Goal: Task Accomplishment & Management: Use online tool/utility

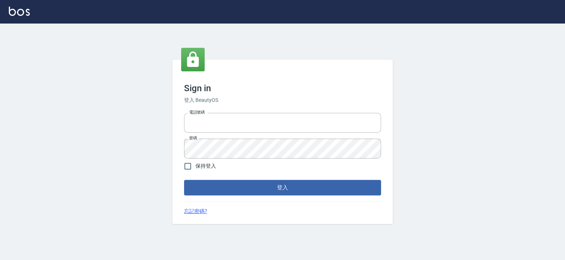
type input "6430581"
click at [211, 169] on span "保持登入" at bounding box center [206, 166] width 21 height 8
click at [196, 169] on input "保持登入" at bounding box center [187, 165] width 15 height 15
checkbox input "true"
click at [216, 187] on button "登入" at bounding box center [282, 187] width 197 height 15
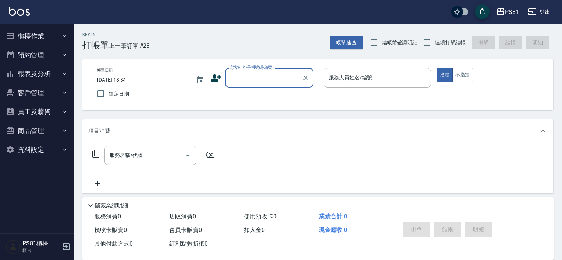
click at [37, 94] on button "客戶管理" at bounding box center [37, 92] width 68 height 19
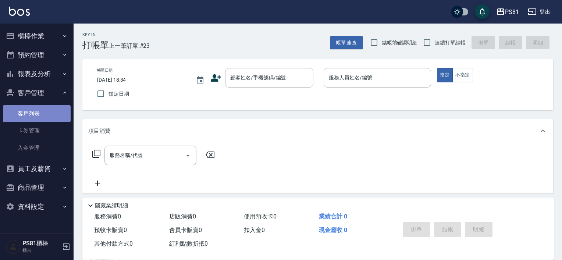
click at [42, 114] on link "客戶列表" at bounding box center [37, 113] width 68 height 17
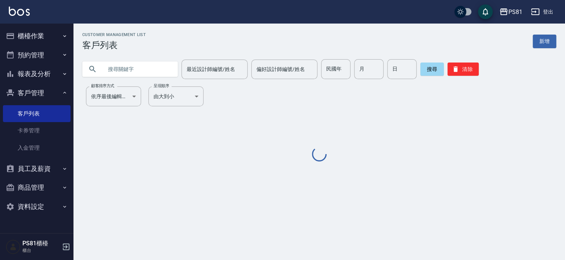
click at [144, 74] on input "text" at bounding box center [137, 69] width 69 height 20
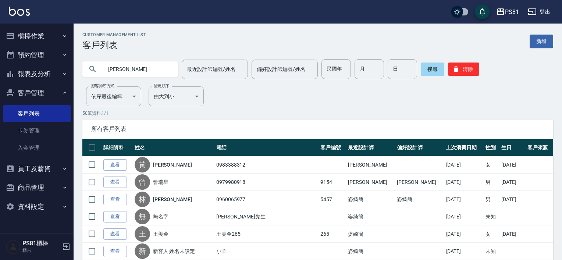
type input "翊筠"
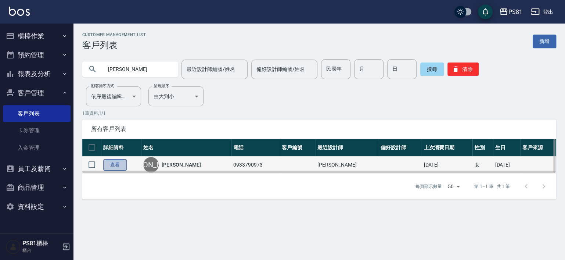
click at [118, 165] on link "查看" at bounding box center [115, 164] width 24 height 11
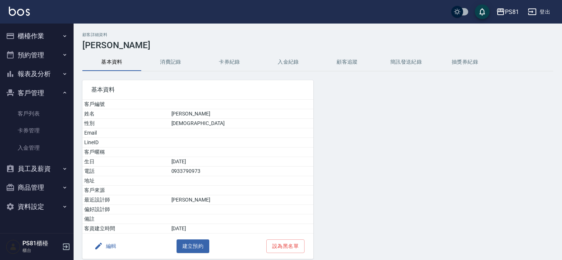
drag, startPoint x: 179, startPoint y: 50, endPoint x: 177, endPoint y: 57, distance: 7.7
click at [178, 56] on div "顧客詳細資料 楊翊筠 基本資料 消費記錄 卡券紀錄 入金紀錄 顧客追蹤 簡訊發送紀錄 抽獎券紀錄 基本資料 客戶編號 姓名 楊翊筠 性別 FEMALE Ema…" at bounding box center [318, 156] width 488 height 249
click at [177, 57] on button "消費記錄" at bounding box center [170, 62] width 59 height 18
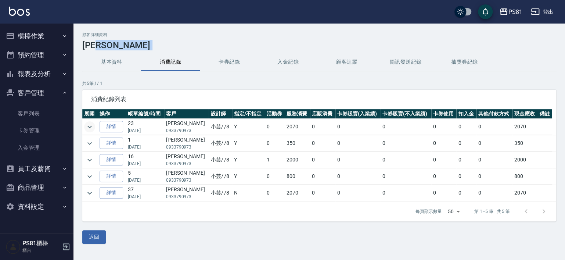
click at [87, 126] on icon "expand row" at bounding box center [89, 126] width 9 height 9
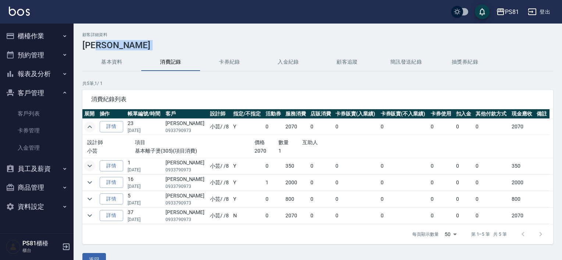
click at [89, 161] on icon "expand row" at bounding box center [89, 165] width 9 height 9
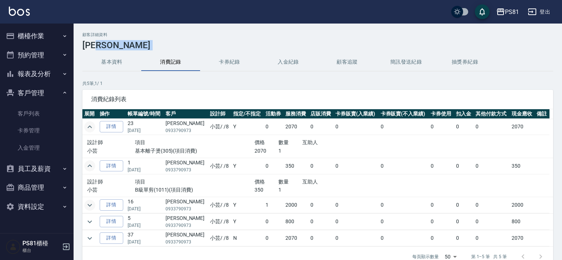
click at [90, 208] on icon "expand row" at bounding box center [89, 205] width 9 height 9
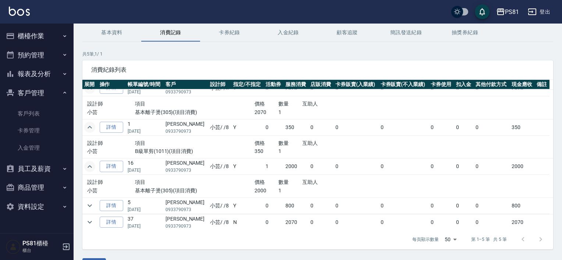
scroll to position [50, 0]
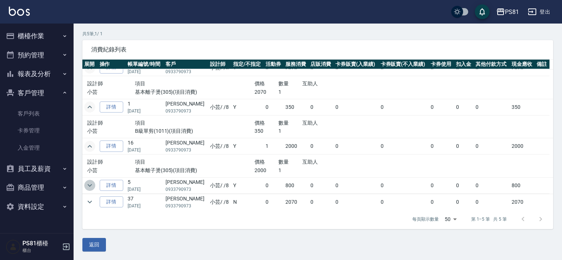
click at [92, 185] on icon "expand row" at bounding box center [89, 185] width 9 height 9
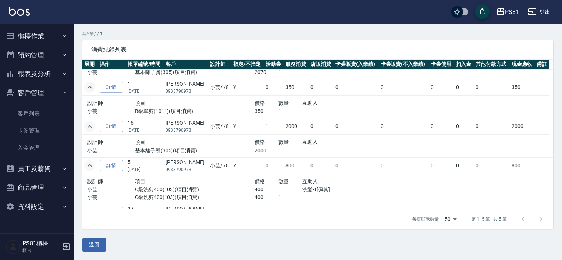
scroll to position [40, 0]
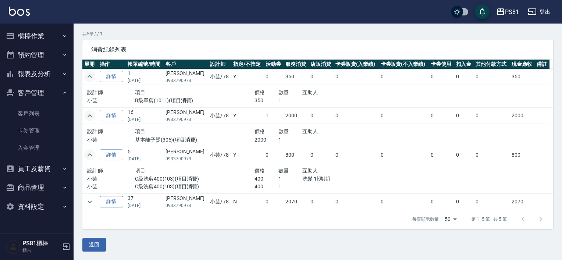
drag, startPoint x: 91, startPoint y: 201, endPoint x: 104, endPoint y: 197, distance: 13.4
click at [90, 201] on icon "expand row" at bounding box center [89, 201] width 9 height 9
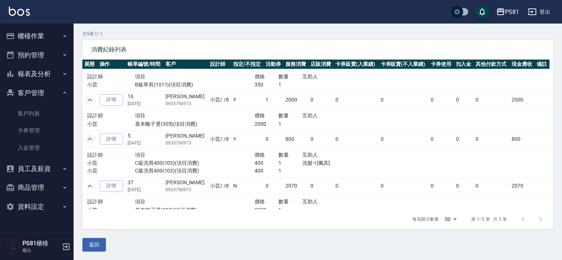
scroll to position [62, 0]
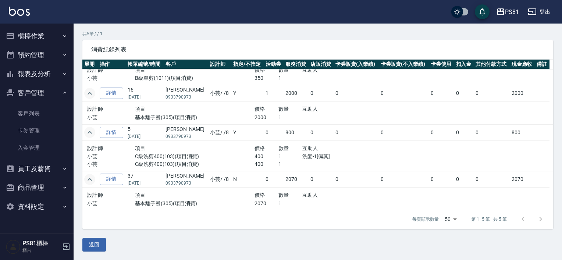
click at [91, 182] on icon "expand row" at bounding box center [89, 179] width 9 height 9
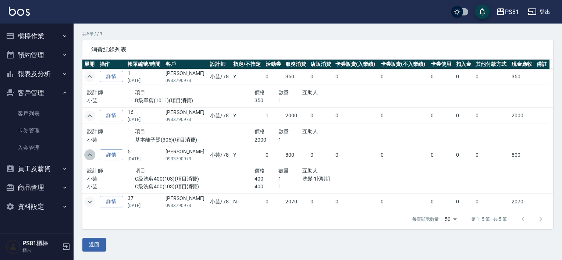
click at [91, 150] on icon "expand row" at bounding box center [89, 154] width 9 height 9
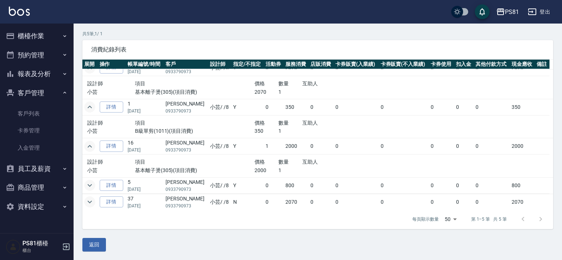
scroll to position [10, 0]
drag, startPoint x: 136, startPoint y: 205, endPoint x: 160, endPoint y: 201, distance: 24.2
click at [160, 202] on p "09/29/2023" at bounding box center [145, 205] width 34 height 7
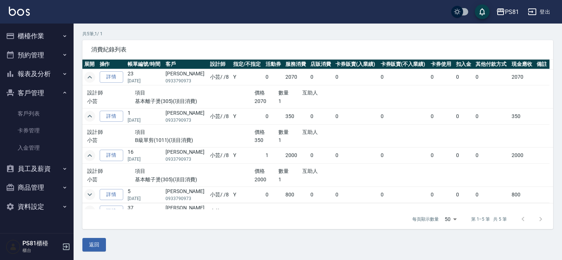
click at [172, 129] on div "項目" at bounding box center [194, 132] width 119 height 9
click at [40, 93] on button "客戶管理" at bounding box center [37, 92] width 68 height 19
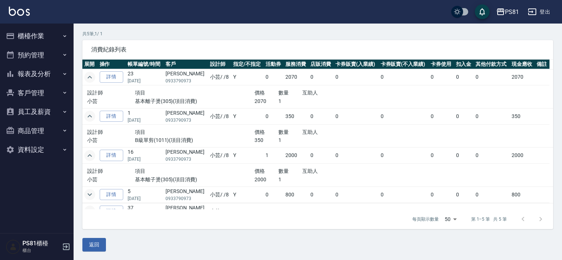
click at [56, 31] on button "櫃檯作業" at bounding box center [37, 35] width 68 height 19
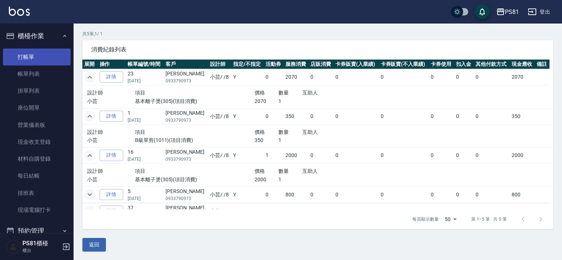
click at [49, 55] on link "打帳單" at bounding box center [37, 57] width 68 height 17
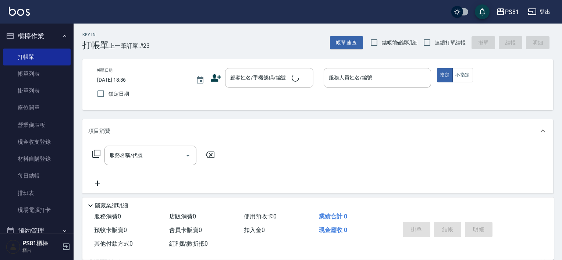
click at [167, 49] on div "Key In 打帳單 上一筆訂單:#23 帳單速查 結帳前確認明細 連續打單結帳 掛單 結帳 明細" at bounding box center [313, 37] width 479 height 27
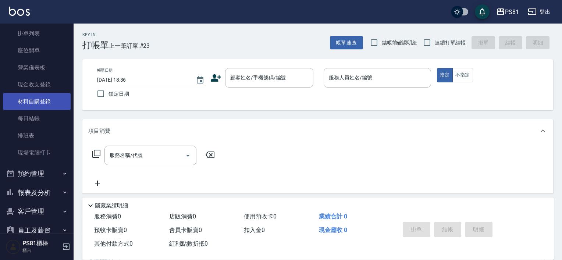
scroll to position [110, 0]
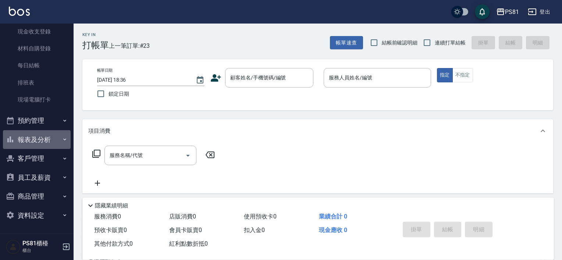
click at [44, 139] on button "報表及分析" at bounding box center [37, 139] width 68 height 19
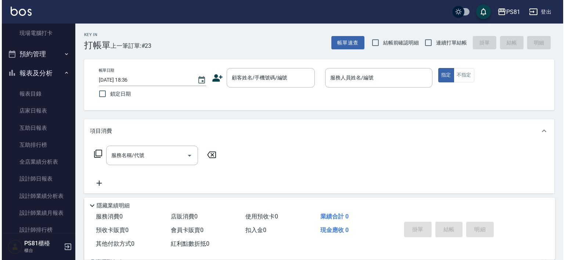
scroll to position [184, 0]
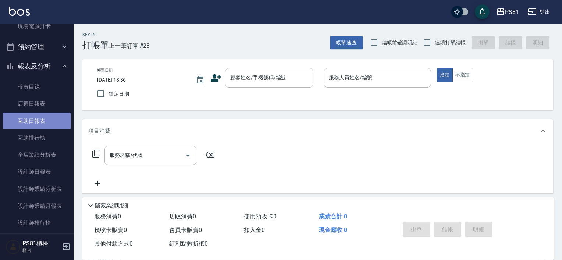
click at [44, 122] on link "互助日報表" at bounding box center [37, 121] width 68 height 17
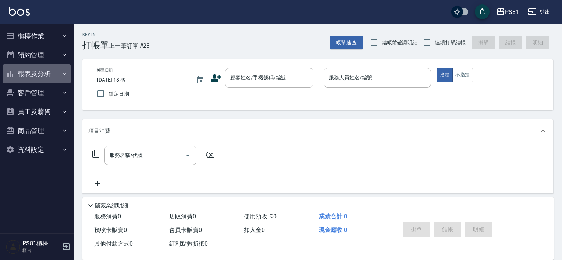
click at [46, 76] on button "報表及分析" at bounding box center [37, 73] width 68 height 19
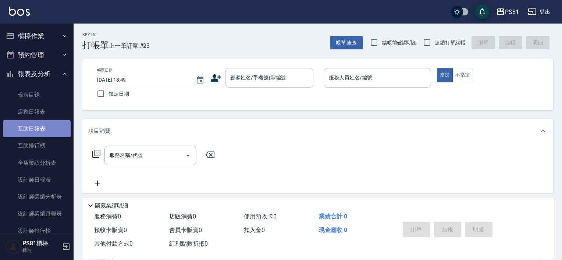
click at [53, 129] on link "互助日報表" at bounding box center [37, 128] width 68 height 17
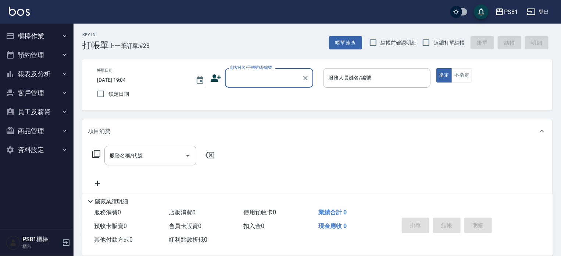
click at [39, 36] on button "櫃檯作業" at bounding box center [37, 35] width 68 height 19
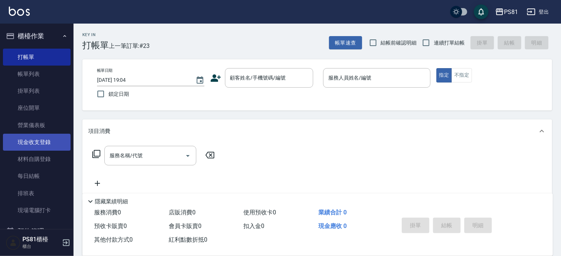
click at [49, 146] on link "現金收支登錄" at bounding box center [37, 141] width 68 height 17
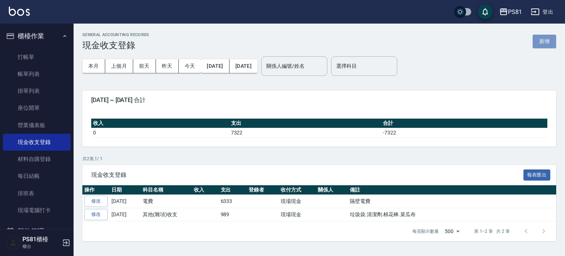
click at [534, 37] on button "新增" at bounding box center [544, 42] width 24 height 14
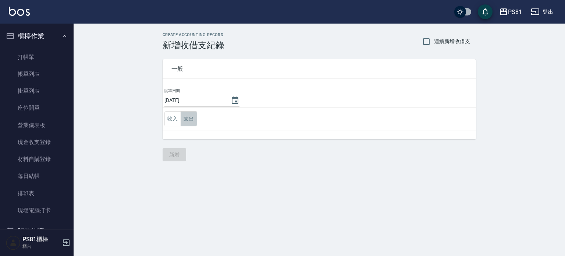
click at [195, 117] on button "支出" at bounding box center [189, 118] width 17 height 15
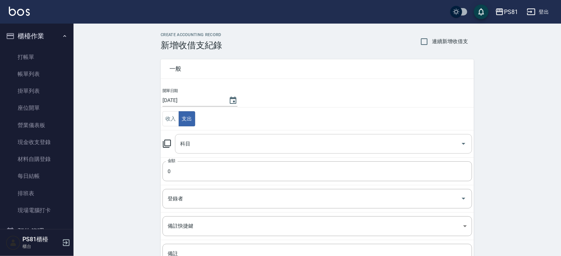
click at [249, 146] on input "科目" at bounding box center [317, 143] width 279 height 13
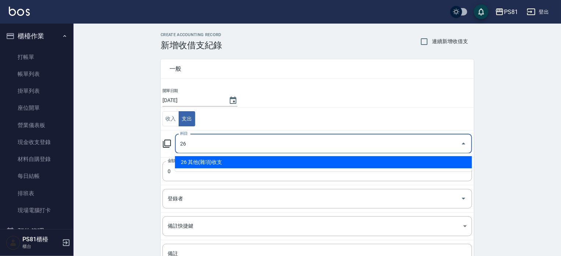
click at [244, 163] on li "26 其他(雜項)收支" at bounding box center [323, 162] width 297 height 12
type input "26 其他(雜項)收支"
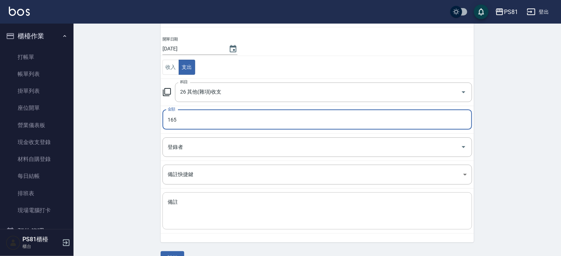
scroll to position [68, 0]
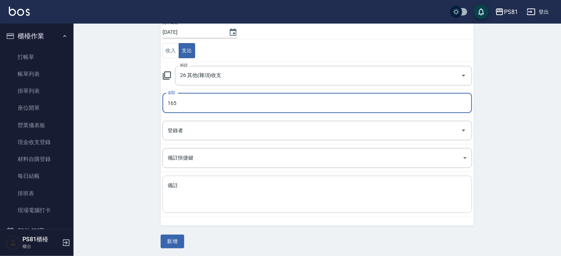
type input "165"
click at [203, 192] on textarea "備註" at bounding box center [317, 194] width 299 height 25
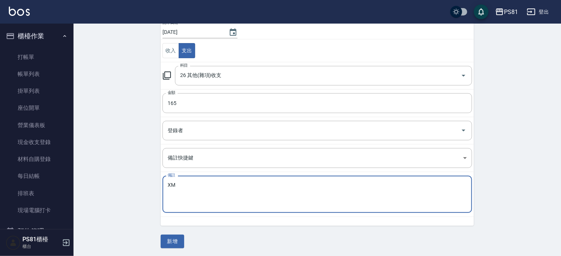
type textarea "X"
type textarea "濾網*3"
click at [175, 238] on button "新增" at bounding box center [173, 241] width 24 height 14
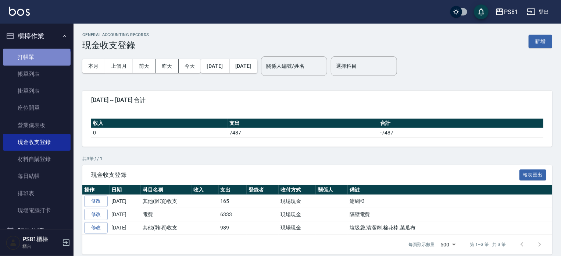
click at [36, 59] on link "打帳單" at bounding box center [37, 57] width 68 height 17
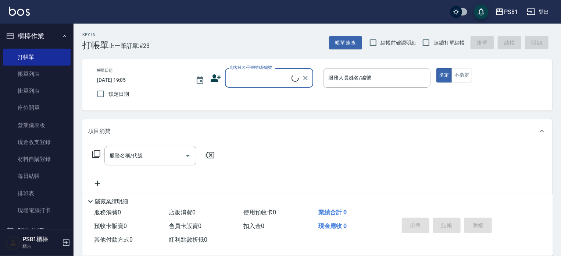
drag, startPoint x: 87, startPoint y: 49, endPoint x: 118, endPoint y: 42, distance: 31.8
click at [118, 42] on span "上一筆訂單:#23" at bounding box center [129, 45] width 41 height 9
click at [434, 41] on input "連續打單結帳" at bounding box center [425, 42] width 15 height 15
checkbox input "true"
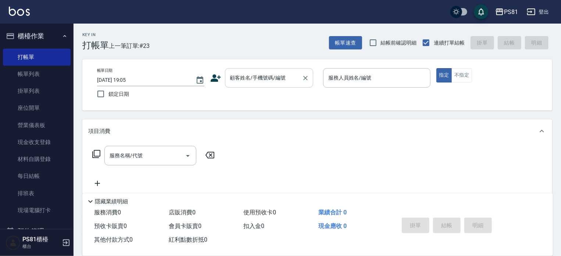
click at [266, 71] on div "顧客姓名/手機號碼/編號" at bounding box center [269, 77] width 88 height 19
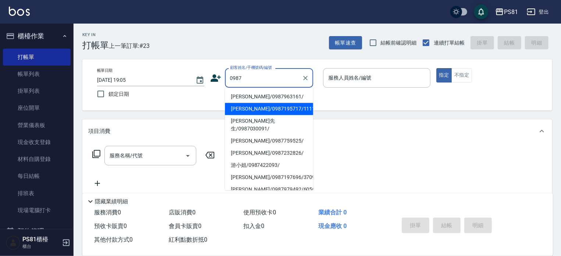
drag, startPoint x: 266, startPoint y: 107, endPoint x: 353, endPoint y: 104, distance: 87.5
click at [269, 106] on li "[PERSON_NAME]/0987195717/111111" at bounding box center [269, 109] width 88 height 12
type input "[PERSON_NAME]/0987195717/111111"
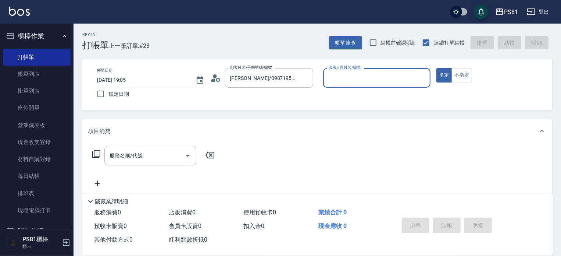
click at [380, 76] on input "服務人員姓名/編號" at bounding box center [377, 77] width 101 height 13
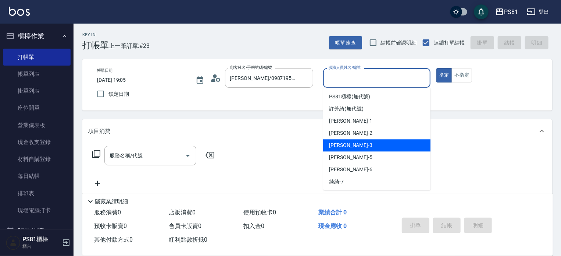
click at [358, 142] on div "[PERSON_NAME] -3" at bounding box center [376, 145] width 107 height 12
type input "[PERSON_NAME]-3"
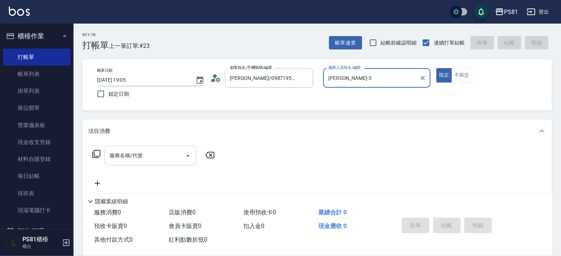
click at [172, 153] on input "服務名稱/代號" at bounding box center [145, 155] width 74 height 13
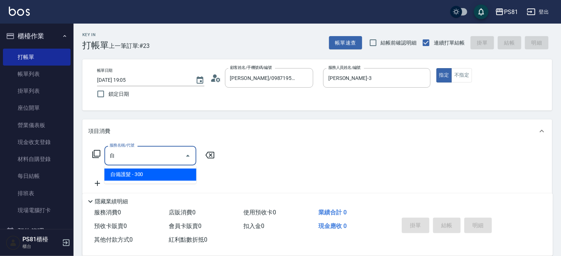
click at [150, 171] on span "自備護髮 - 300" at bounding box center [150, 174] width 92 height 12
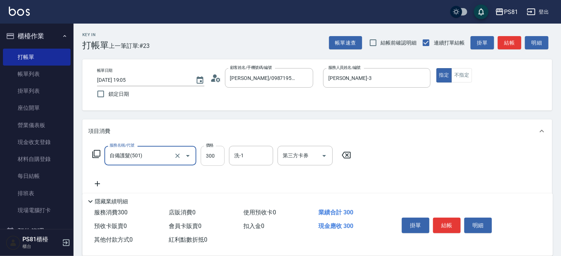
type input "自備護髮(501)"
click at [218, 153] on input "300" at bounding box center [213, 156] width 24 height 20
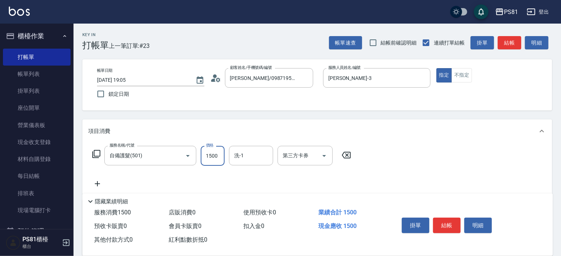
type input "1500"
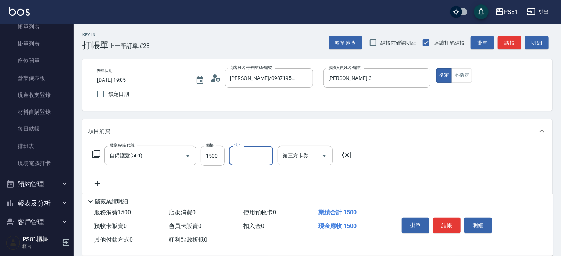
scroll to position [110, 0]
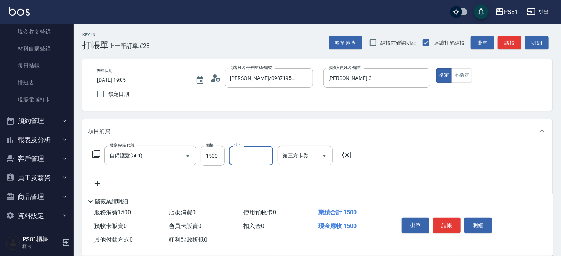
click at [99, 182] on icon at bounding box center [97, 183] width 18 height 9
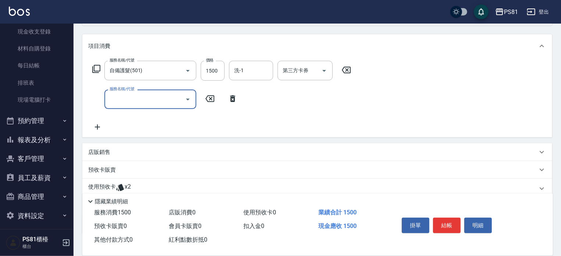
scroll to position [74, 0]
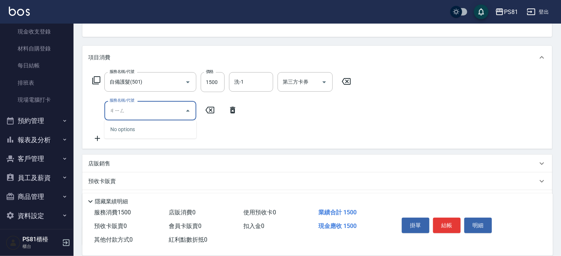
type input "經"
type input "[PERSON_NAME]"
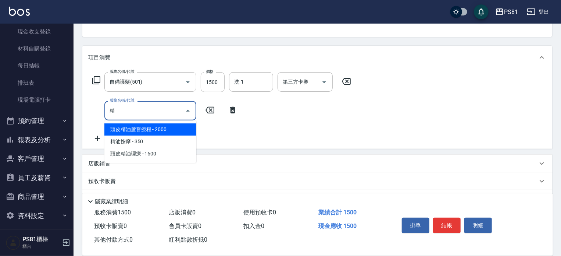
click at [151, 145] on span "精油按摩 - 350" at bounding box center [150, 141] width 92 height 12
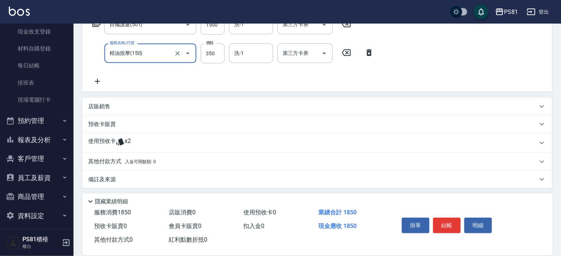
scroll to position [133, 0]
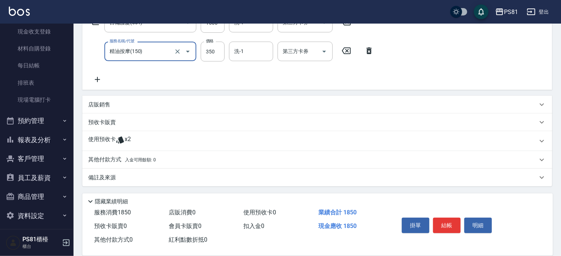
type input "精油按摩(150)"
click at [144, 156] on p "其他付款方式 入金可用餘額: 0" at bounding box center [122, 160] width 68 height 8
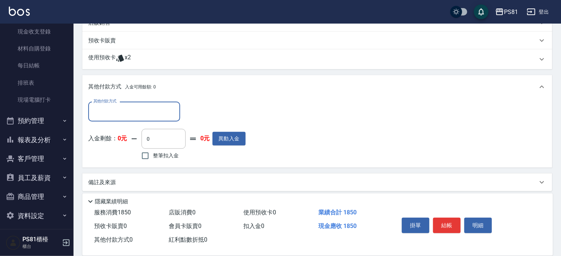
scroll to position [217, 0]
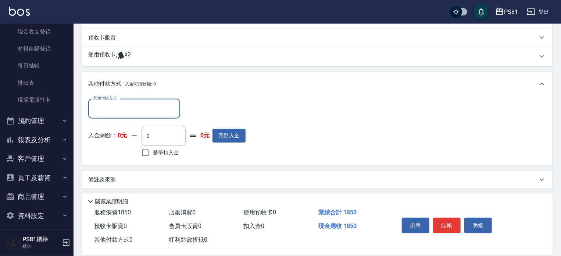
click at [132, 115] on div "其他付款方式" at bounding box center [134, 108] width 92 height 19
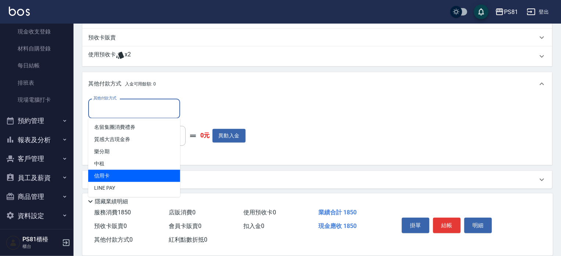
click at [113, 174] on span "信用卡" at bounding box center [134, 176] width 92 height 12
type input "信用卡"
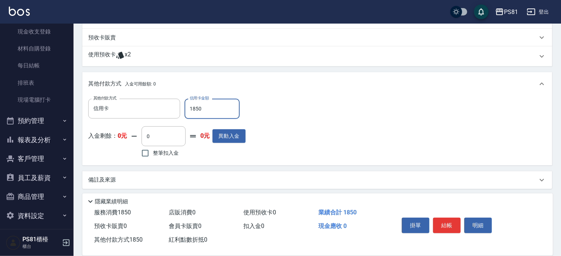
type input "1850"
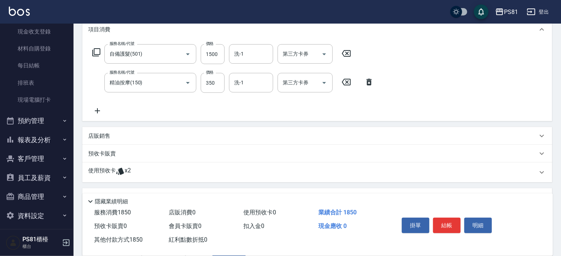
scroll to position [0, 0]
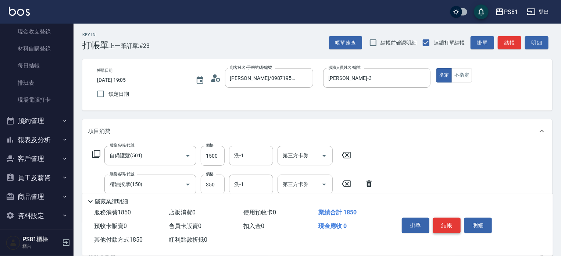
click at [443, 222] on button "結帳" at bounding box center [447, 224] width 28 height 15
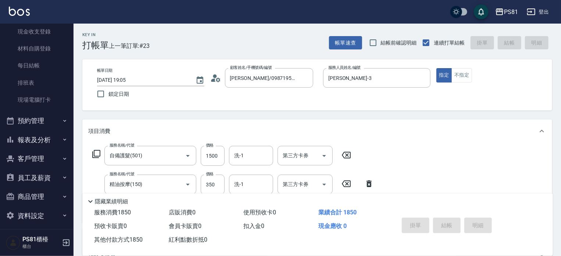
type input "[DATE] 19:11"
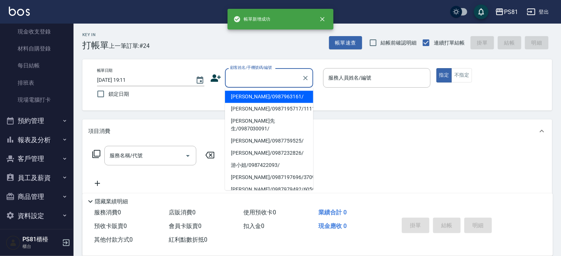
drag, startPoint x: 265, startPoint y: 73, endPoint x: 270, endPoint y: 87, distance: 15.1
click at [265, 74] on input "顧客姓名/手機號碼/編號" at bounding box center [263, 77] width 71 height 13
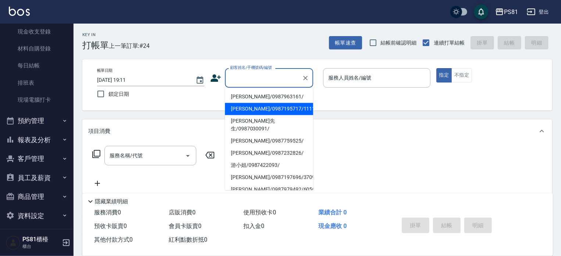
drag, startPoint x: 267, startPoint y: 107, endPoint x: 353, endPoint y: 97, distance: 87.0
click at [276, 107] on li "[PERSON_NAME]/0987195717/111111" at bounding box center [269, 109] width 88 height 12
type input "[PERSON_NAME]/0987195717/111111"
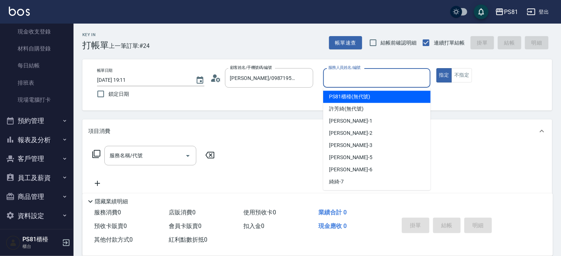
drag, startPoint x: 335, startPoint y: 71, endPoint x: 340, endPoint y: 113, distance: 41.8
click at [335, 74] on input "服務人員姓名/編號" at bounding box center [377, 77] width 101 height 13
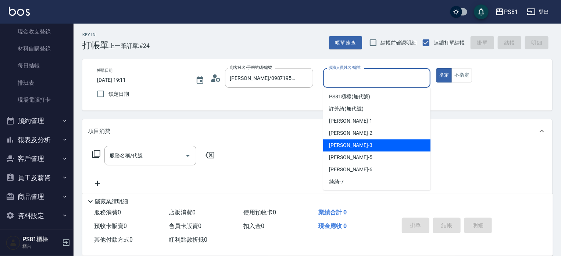
drag, startPoint x: 336, startPoint y: 147, endPoint x: 106, endPoint y: 120, distance: 231.8
click at [314, 147] on body "PS81 登出 櫃檯作業 打帳單 帳單列表 掛單列表 座位開單 營業儀表板 現金收支登錄 材料自購登錄 每日結帳 排班表 現場電腦打卡 預約管理 預約管理 單…" at bounding box center [280, 180] width 561 height 360
click at [346, 144] on div "[PERSON_NAME] -3" at bounding box center [376, 145] width 107 height 12
type input "[PERSON_NAME]-3"
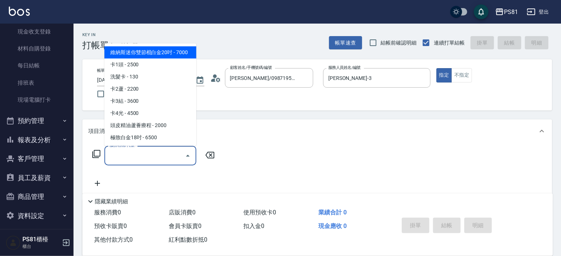
click at [140, 155] on input "服務名稱/代號" at bounding box center [145, 155] width 74 height 13
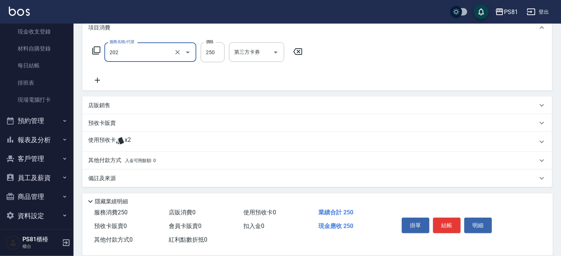
scroll to position [104, 0]
type input "單剪250(202)"
click at [97, 81] on icon at bounding box center [97, 79] width 18 height 9
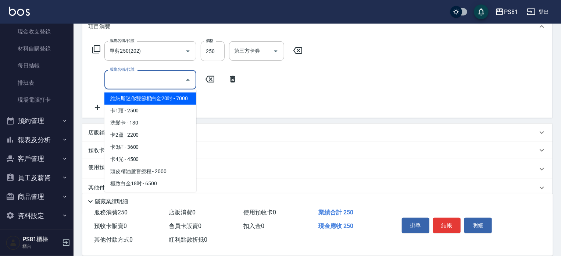
click at [125, 87] on div "服務名稱/代號" at bounding box center [150, 79] width 92 height 19
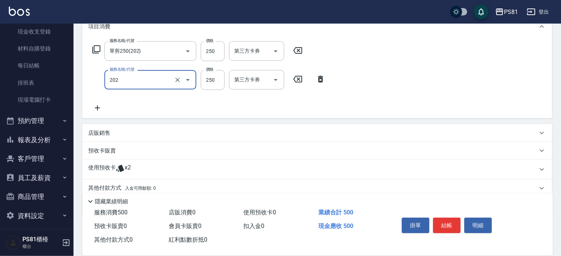
scroll to position [0, 0]
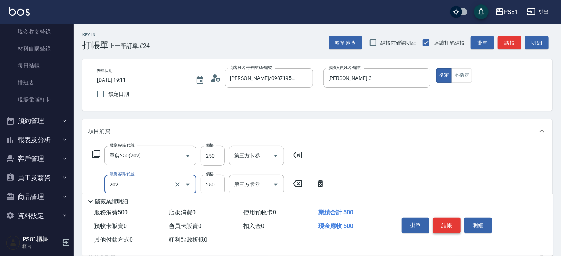
type input "單剪250(202)"
click at [447, 221] on button "結帳" at bounding box center [447, 224] width 28 height 15
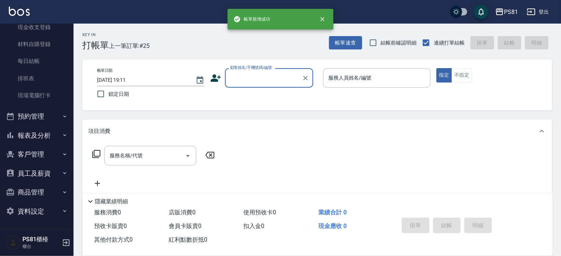
scroll to position [37, 0]
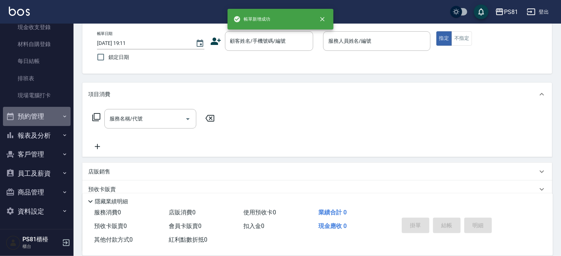
click at [38, 116] on button "預約管理" at bounding box center [37, 116] width 68 height 19
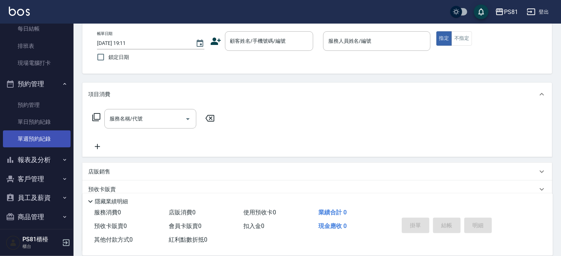
scroll to position [172, 0]
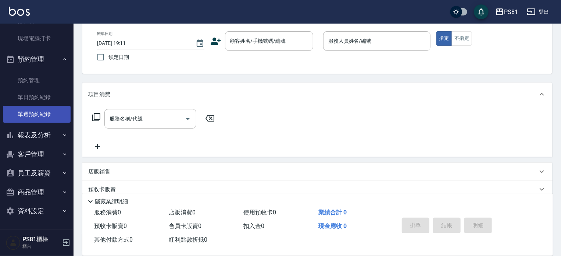
click at [50, 118] on link "單週預約紀錄" at bounding box center [37, 114] width 68 height 17
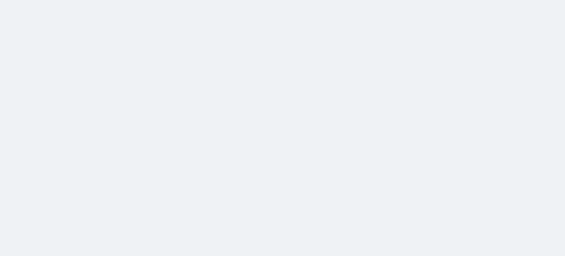
click at [53, 0] on html at bounding box center [282, 0] width 565 height 0
